Goal: Entertainment & Leisure: Browse casually

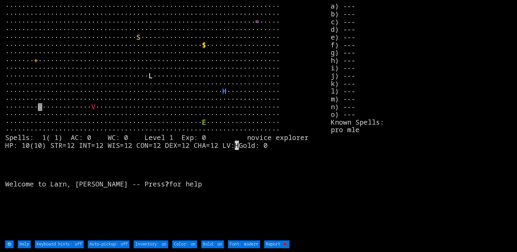
click at [118, 244] on off "Auto-pickup: off" at bounding box center [109, 245] width 42 height 8
type off "Auto-pickup: on"
